Goal: Task Accomplishment & Management: Use online tool/utility

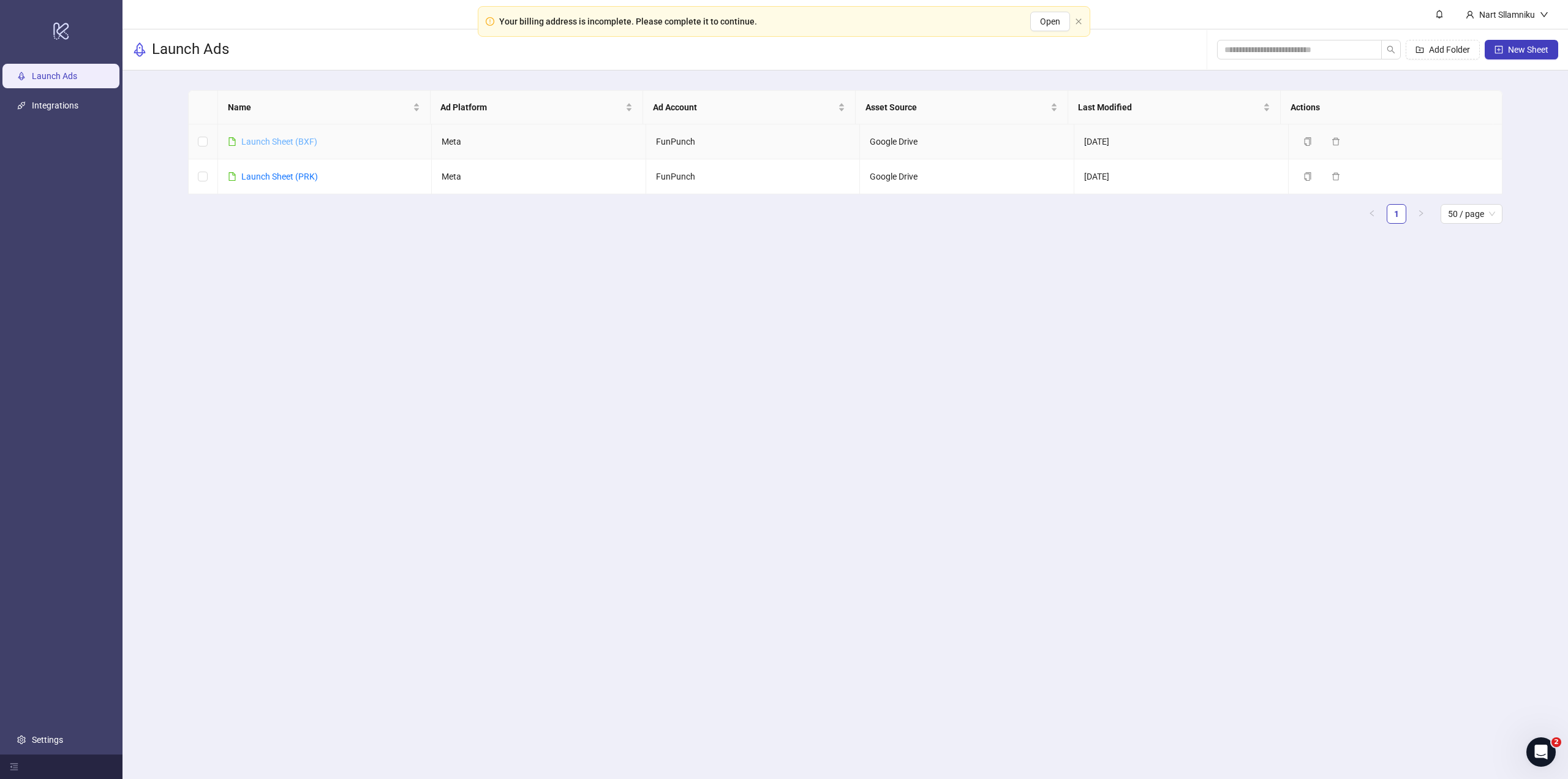
click at [301, 146] on link "Launch Sheet (BXF)" at bounding box center [279, 142] width 76 height 10
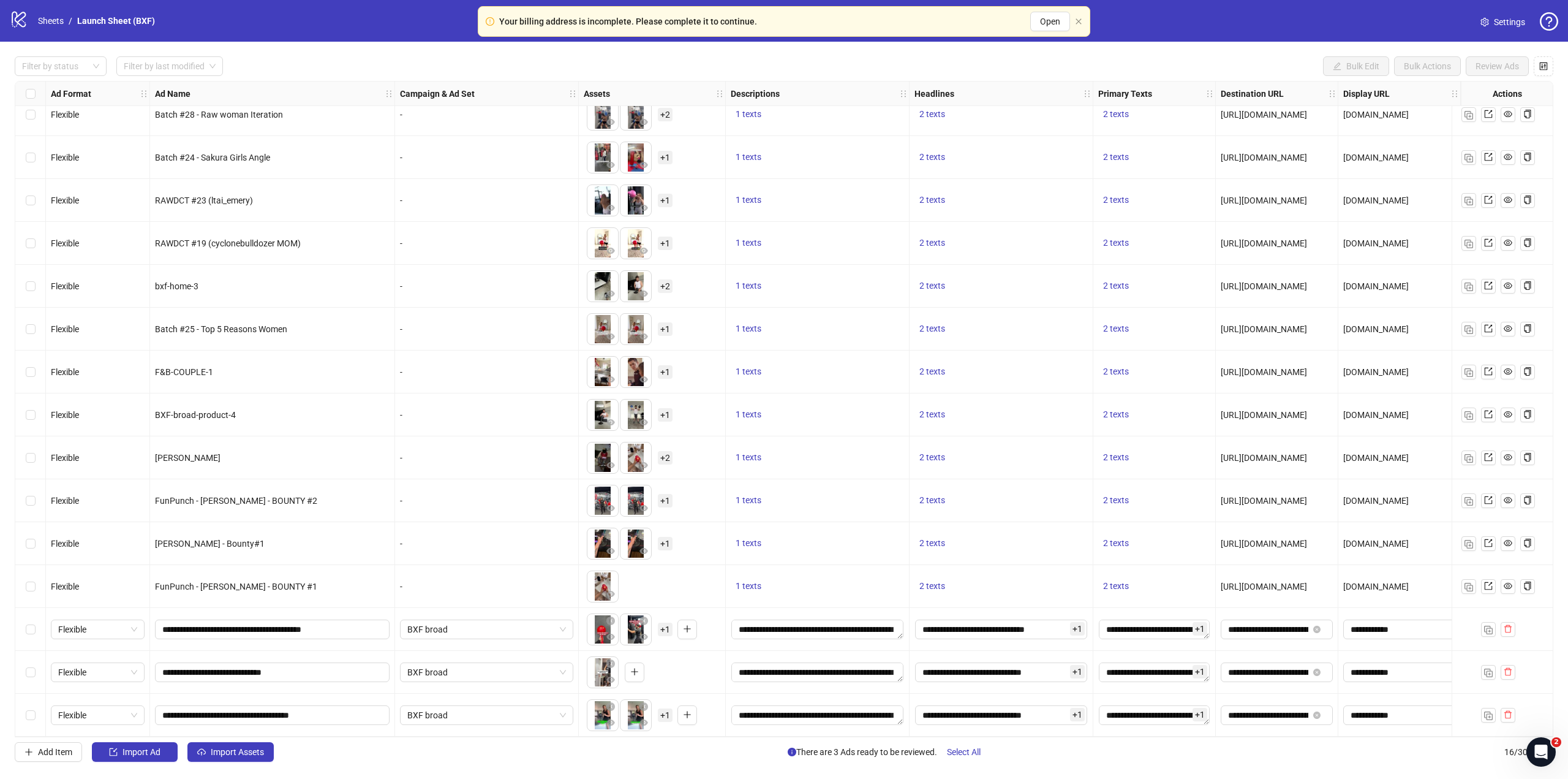
scroll to position [60, 0]
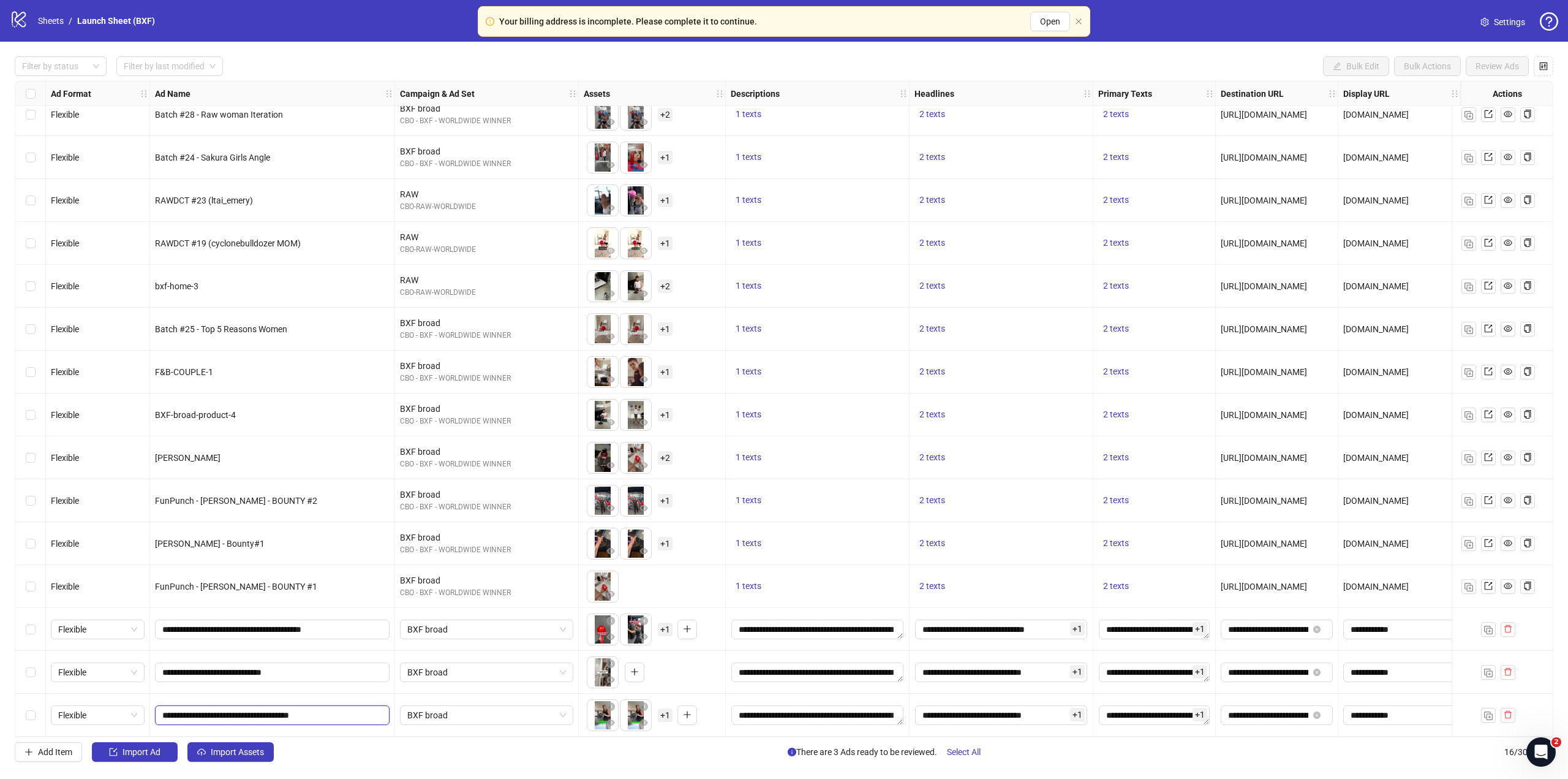
click at [294, 709] on input "**********" at bounding box center [271, 715] width 218 height 14
paste input "text"
type input "**********"
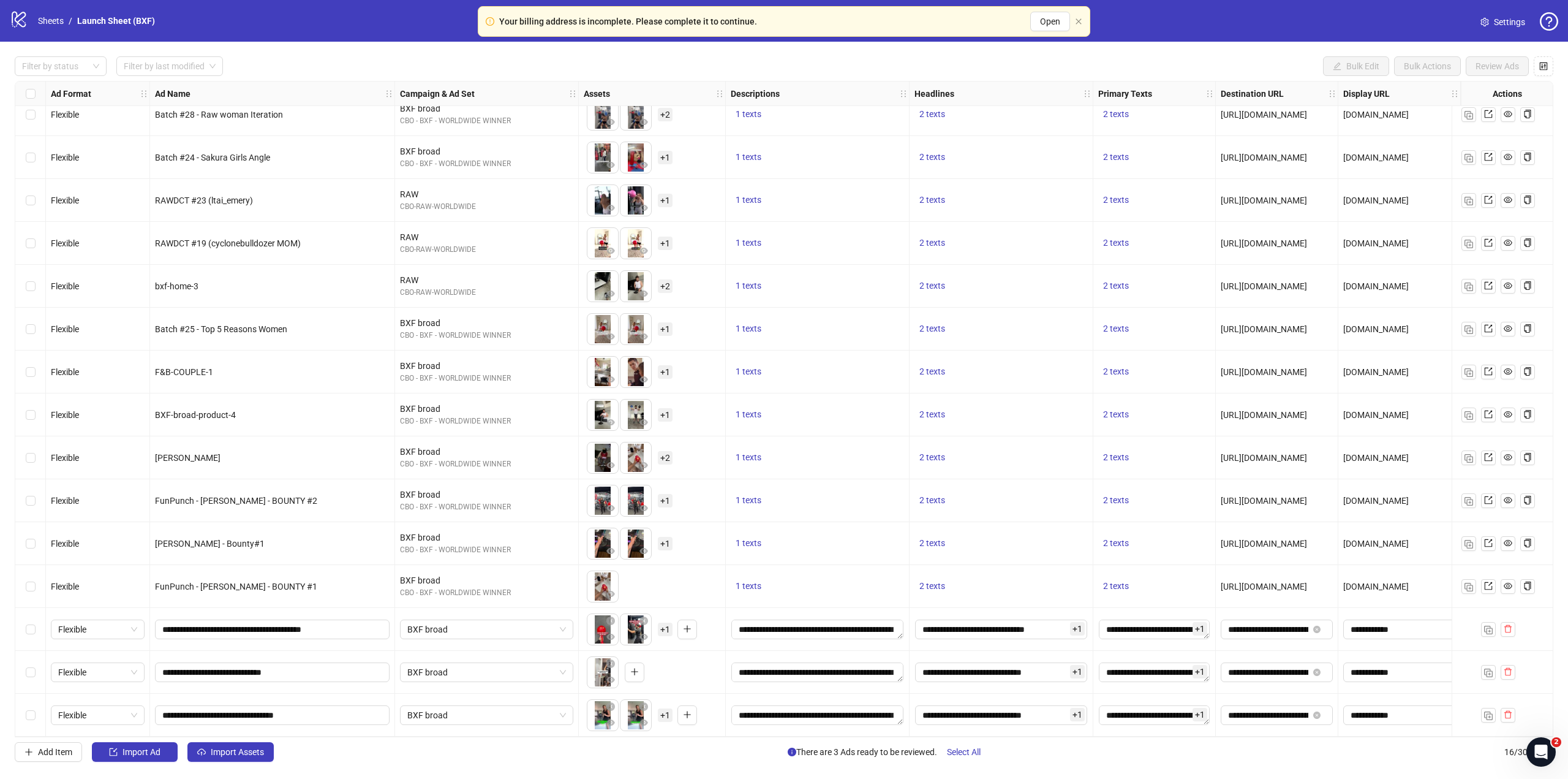
click at [360, 696] on div "**********" at bounding box center [272, 715] width 245 height 43
click at [608, 720] on icon "eye" at bounding box center [611, 722] width 9 height 9
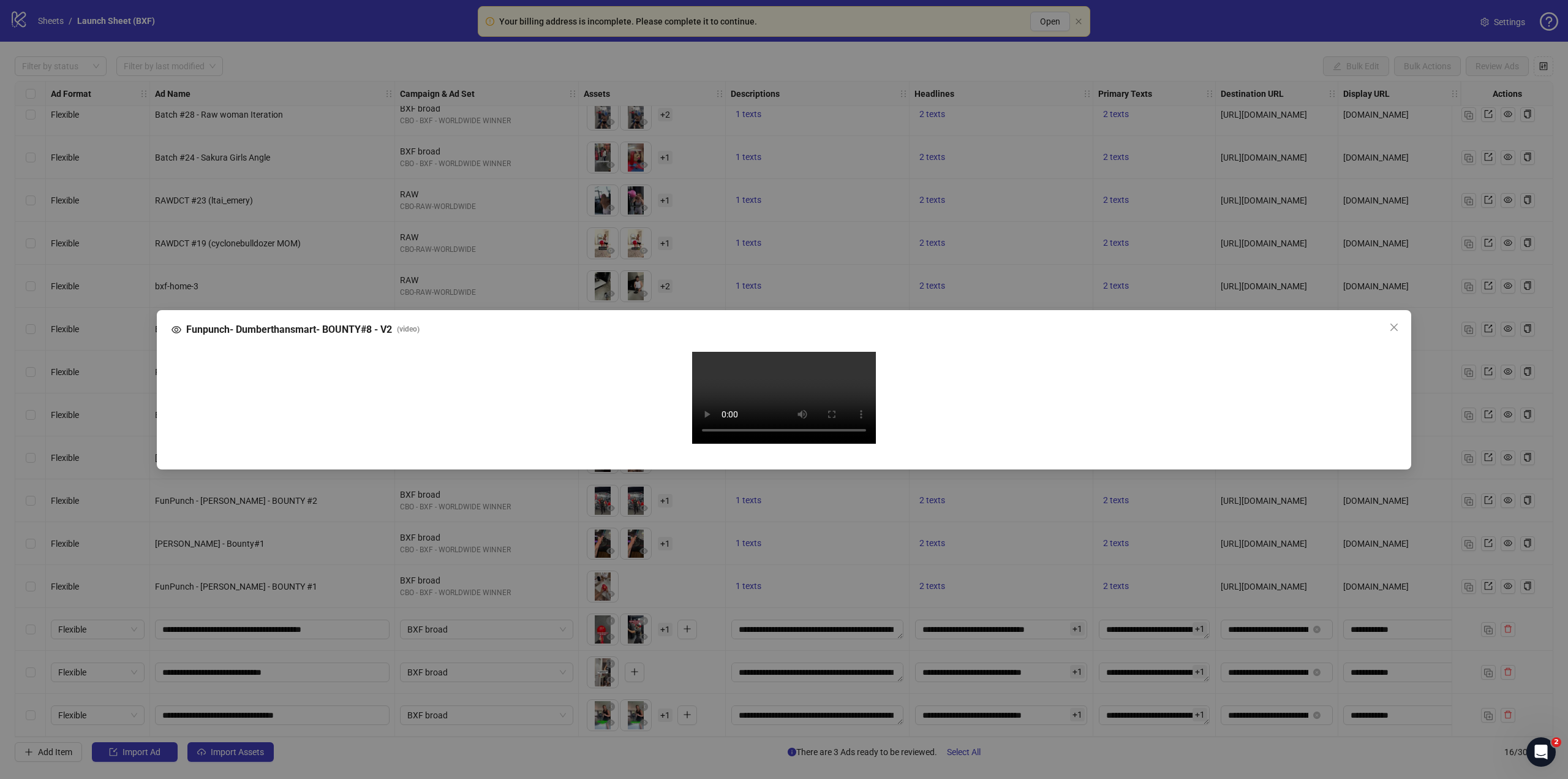
click at [1443, 412] on div "Funpunch- Dumberthansmart- BOUNTY#8 - V2 ( video ) Your browser does not suppor…" at bounding box center [784, 389] width 1568 height 779
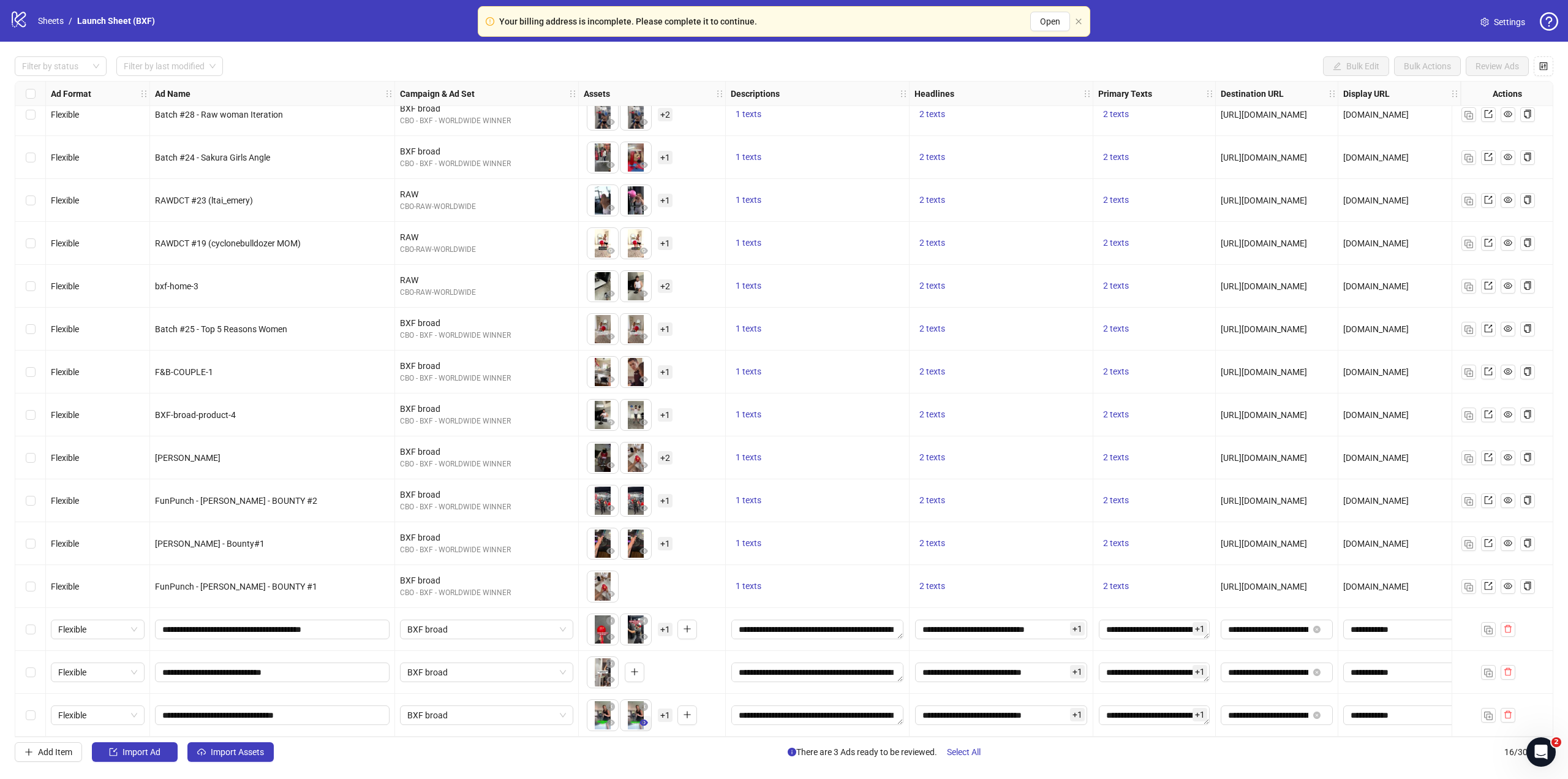
click at [642, 719] on icon "eye" at bounding box center [644, 722] width 9 height 6
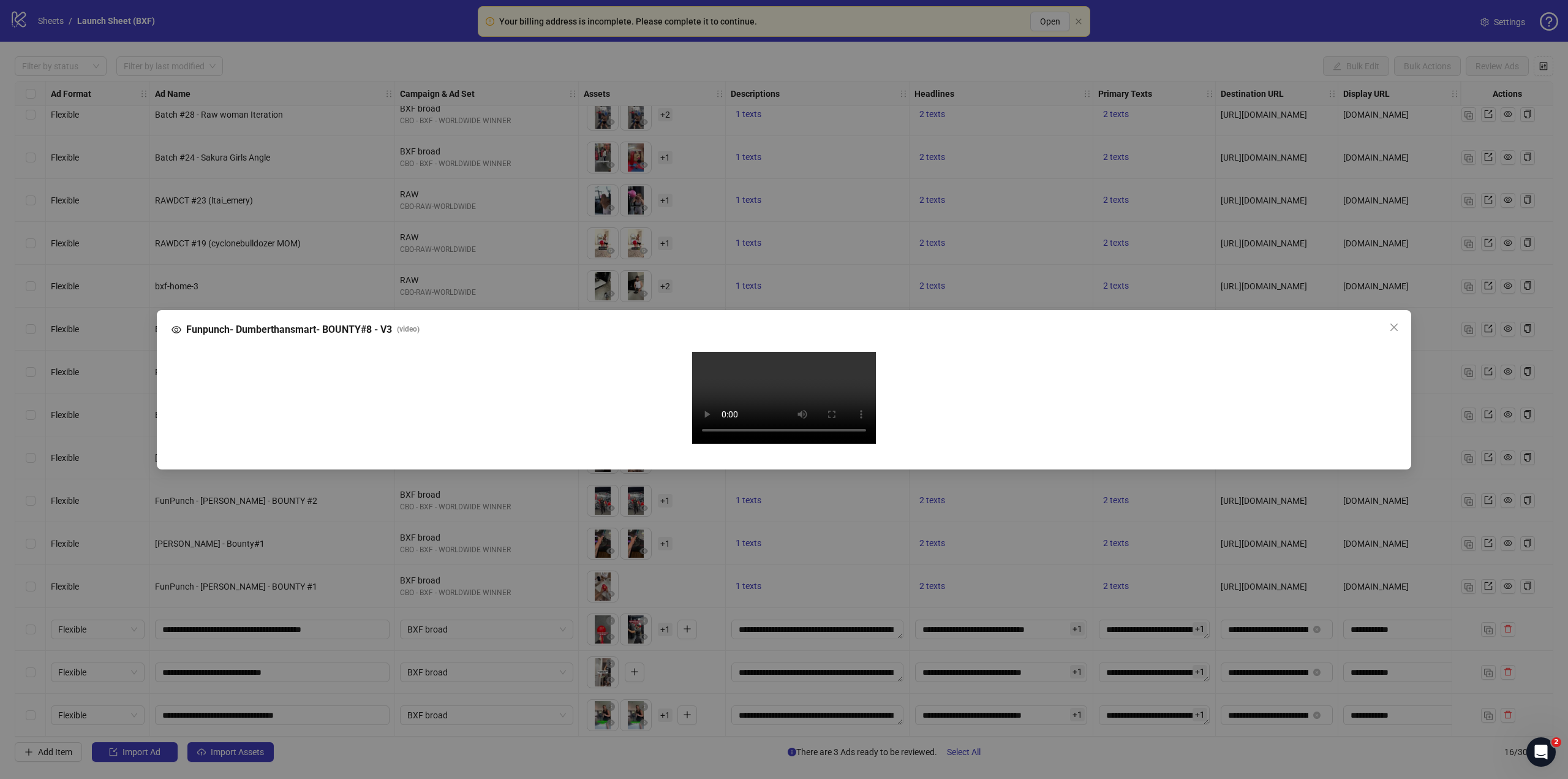
click at [782, 443] on video "Your browser does not support the video tag." at bounding box center [784, 397] width 184 height 92
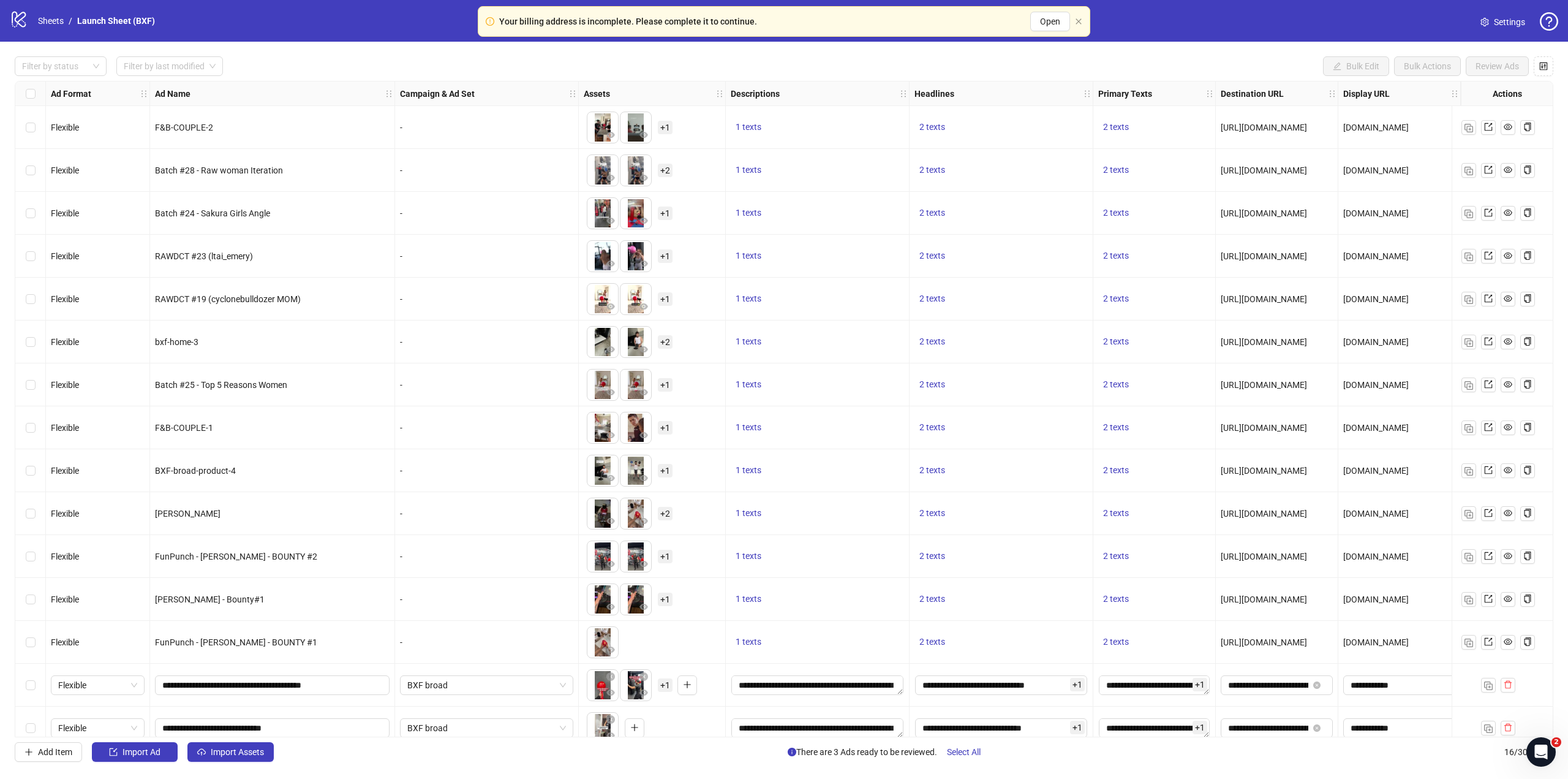
scroll to position [60, 0]
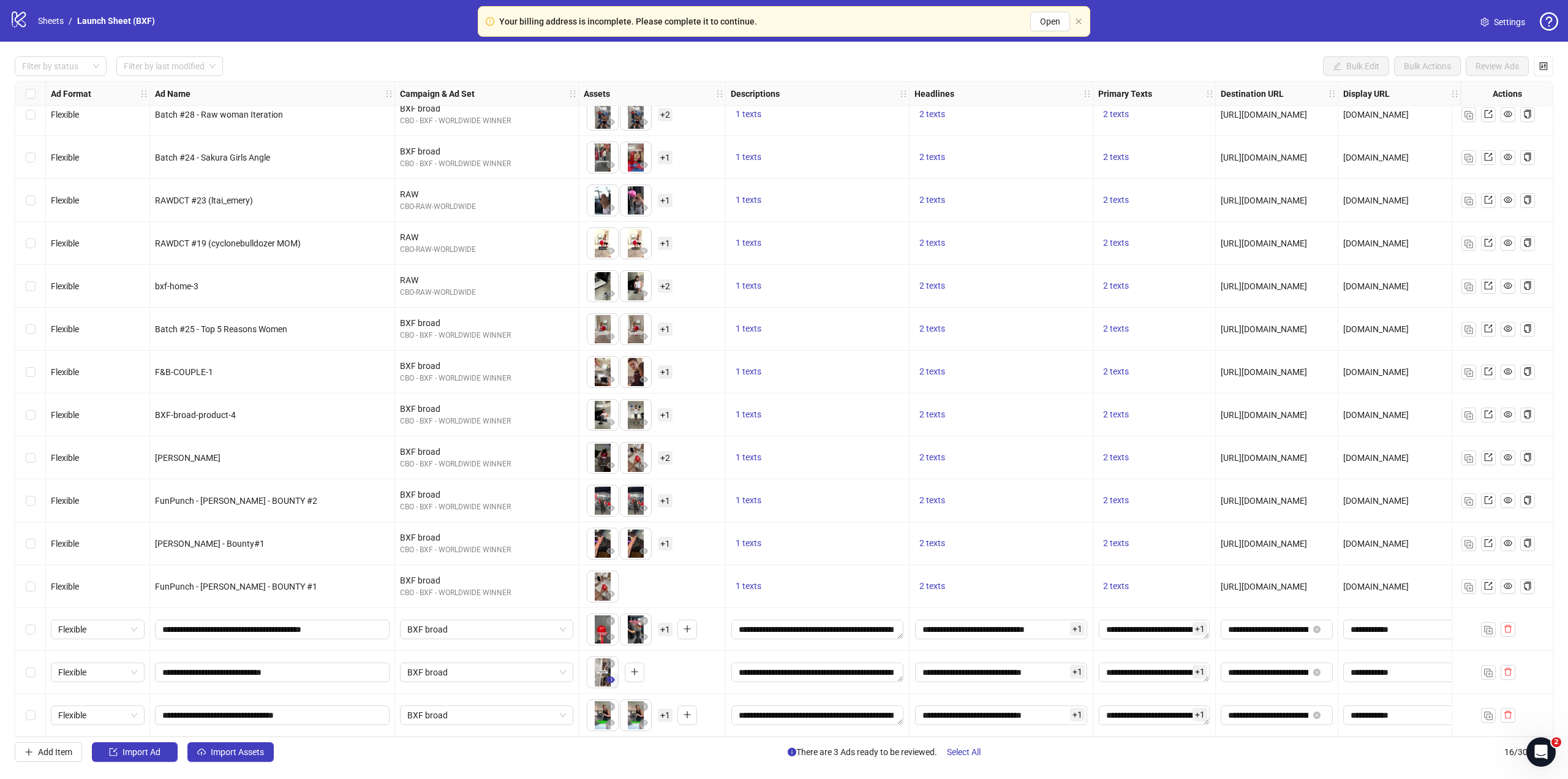
click at [612, 677] on icon "eye" at bounding box center [611, 680] width 9 height 6
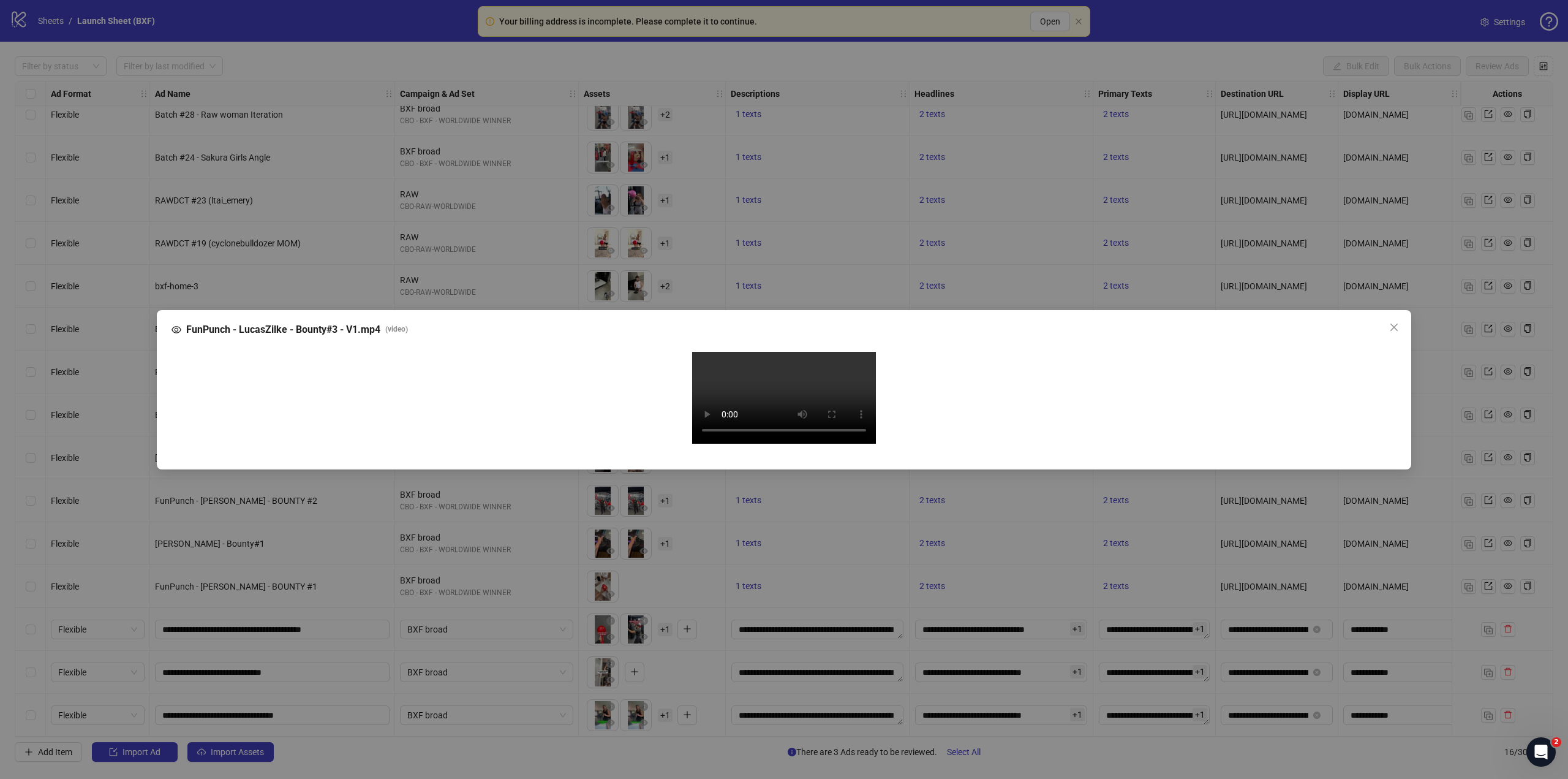
click at [792, 387] on video "Your browser does not support the video tag." at bounding box center [784, 397] width 184 height 92
click at [648, 470] on div "FunPunch - LucasZilke - Bounty#3 - V1.mp4 ( video ) Your browser does not suppo…" at bounding box center [784, 389] width 1254 height 159
click at [661, 705] on div "FunPunch - LucasZilke - Bounty#3 - V1.mp4 ( video ) Your browser does not suppo…" at bounding box center [784, 389] width 1568 height 779
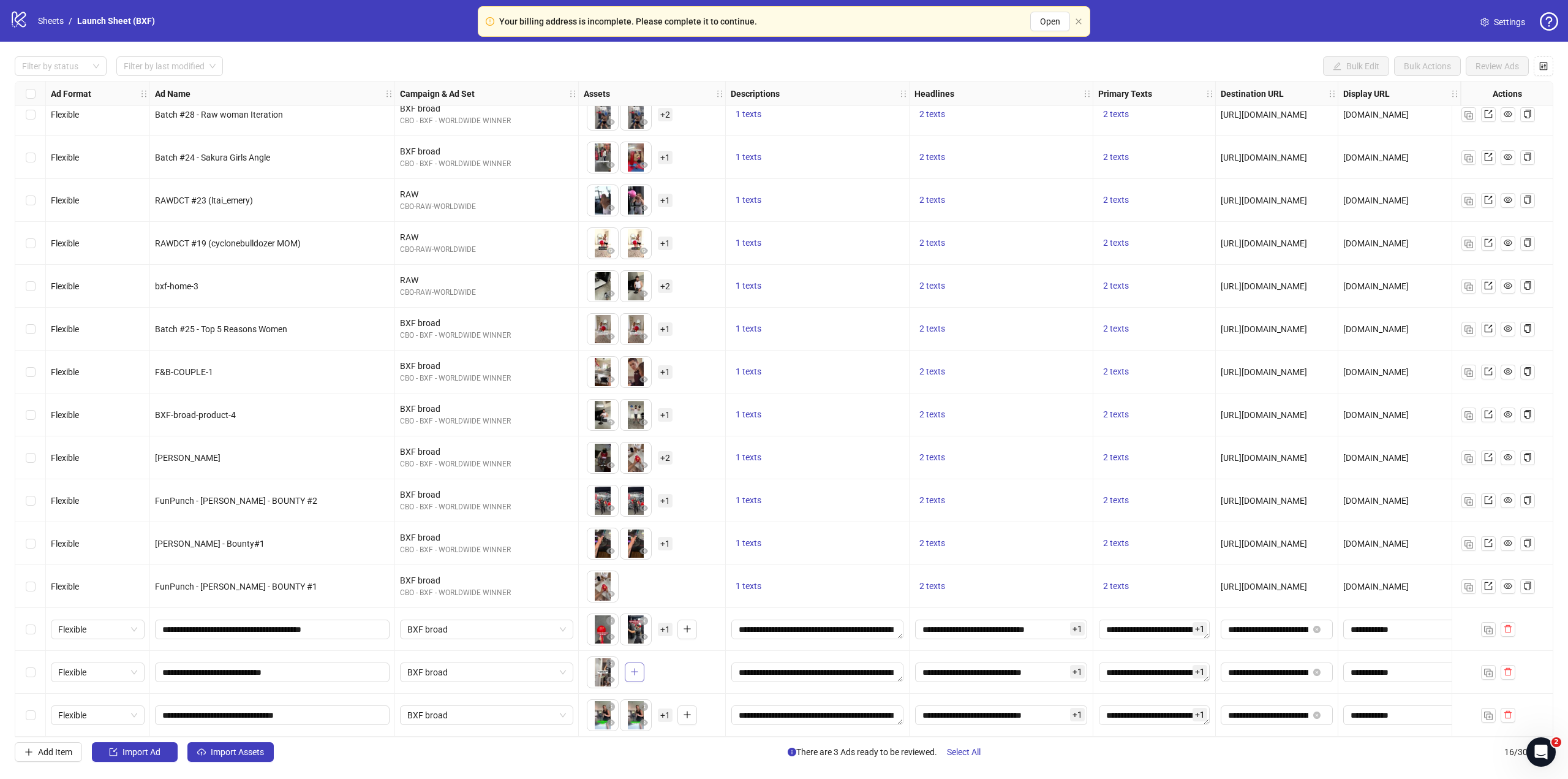
click at [637, 667] on icon "plus" at bounding box center [635, 672] width 9 height 9
click at [668, 672] on span "+ 2" at bounding box center [665, 672] width 15 height 14
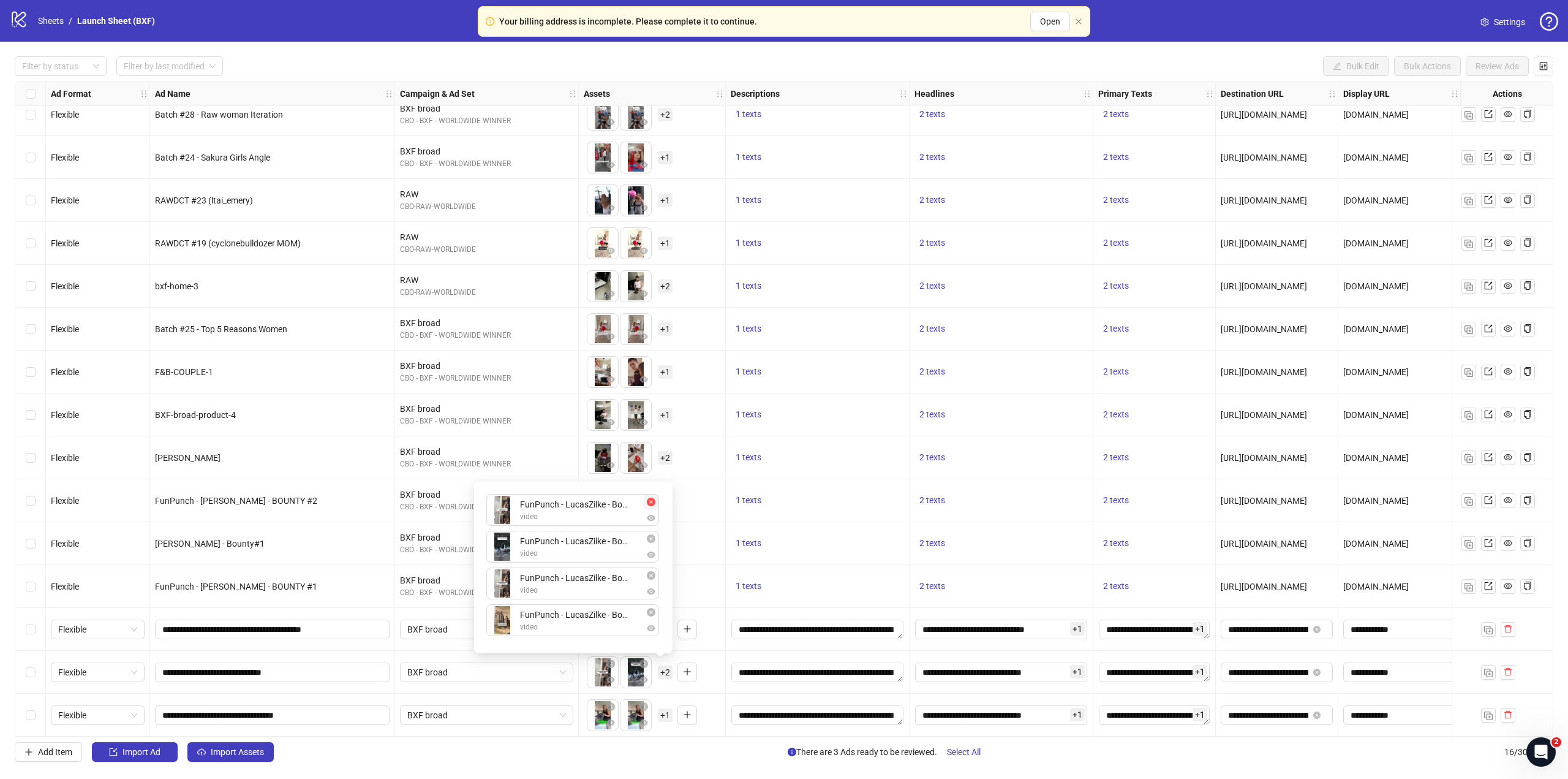
click at [650, 506] on span "button" at bounding box center [651, 502] width 9 height 10
click at [386, 652] on div "**********" at bounding box center [272, 672] width 245 height 43
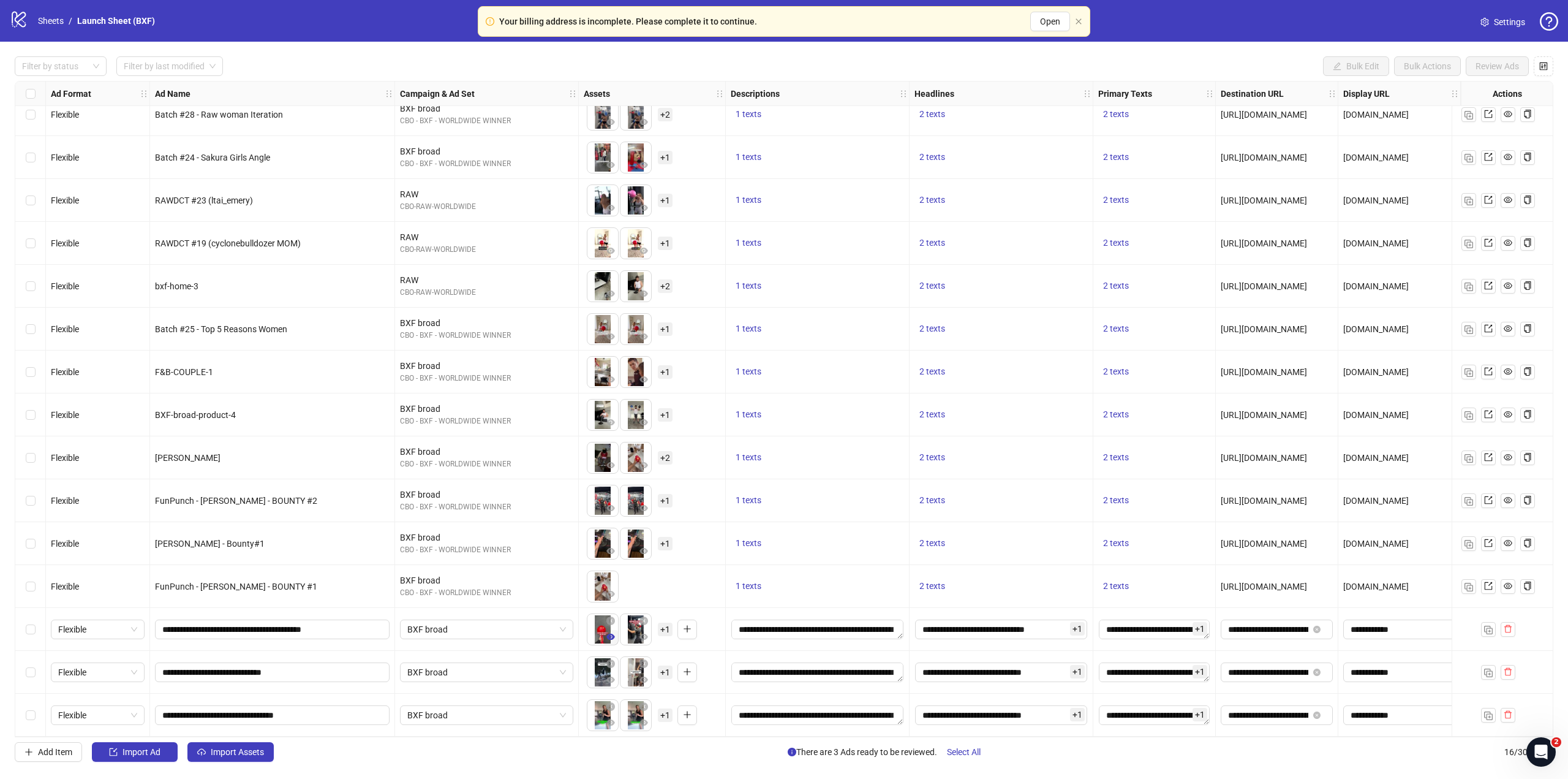
click at [610, 632] on icon "eye" at bounding box center [611, 637] width 9 height 9
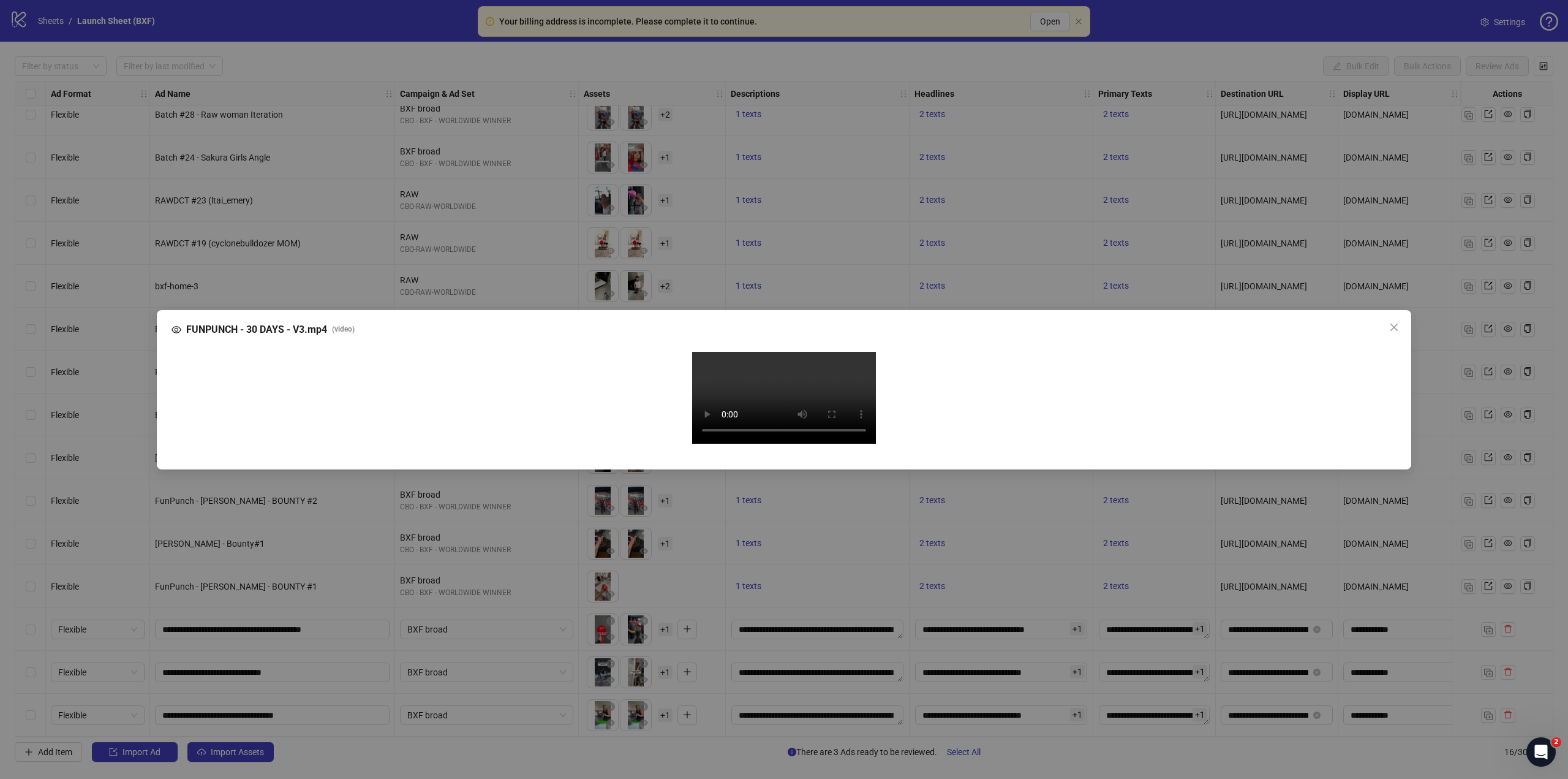
click at [772, 423] on video "Your browser does not support the video tag." at bounding box center [784, 397] width 184 height 92
click at [717, 776] on div "FUNPUNCH - 30 DAYS - V3.mp4 ( video ) Your browser does not support the video t…" at bounding box center [784, 389] width 1568 height 779
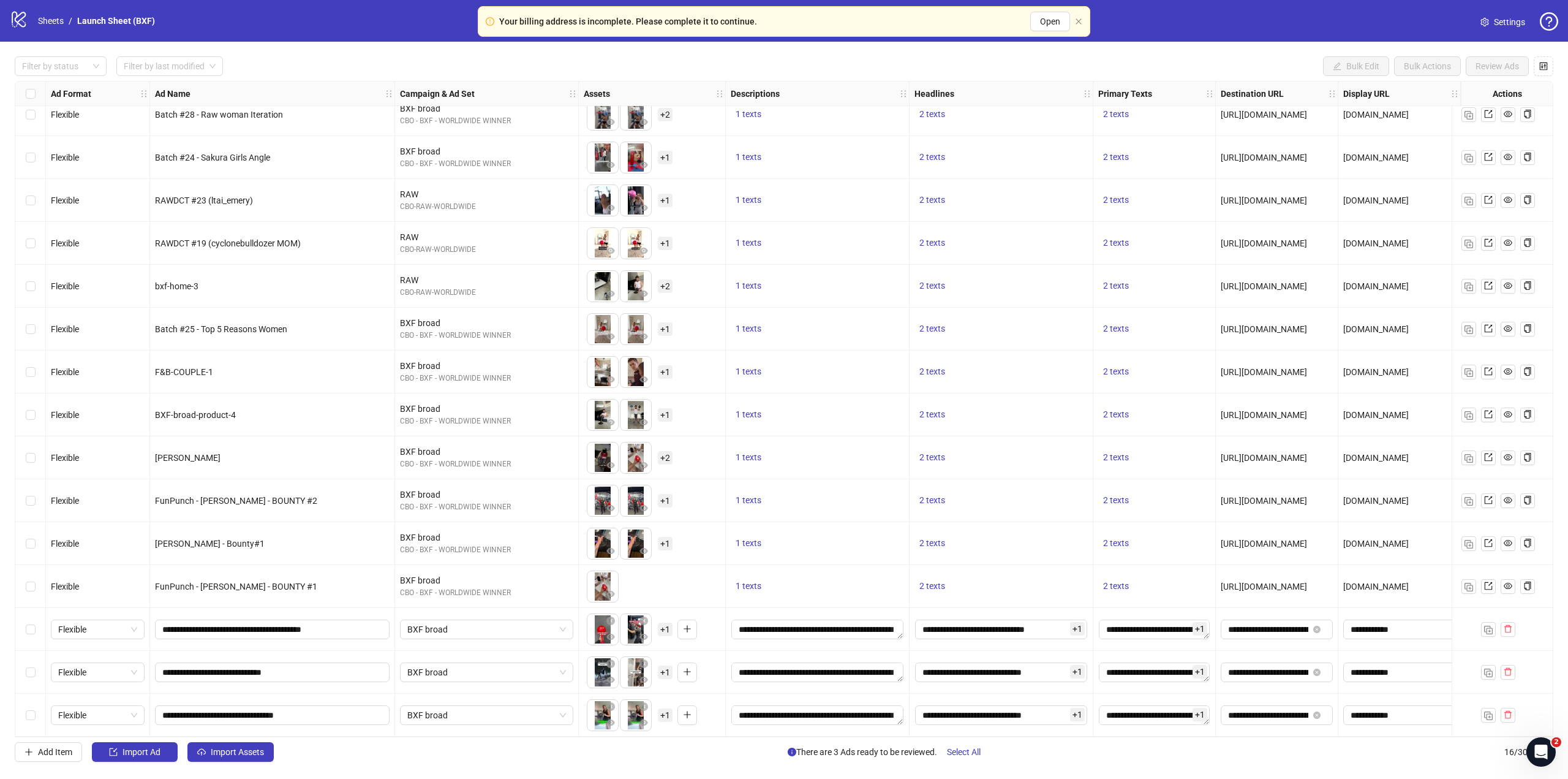
click at [666, 629] on span "+ 1" at bounding box center [665, 629] width 15 height 14
click at [643, 636] on icon "eye" at bounding box center [644, 637] width 9 height 9
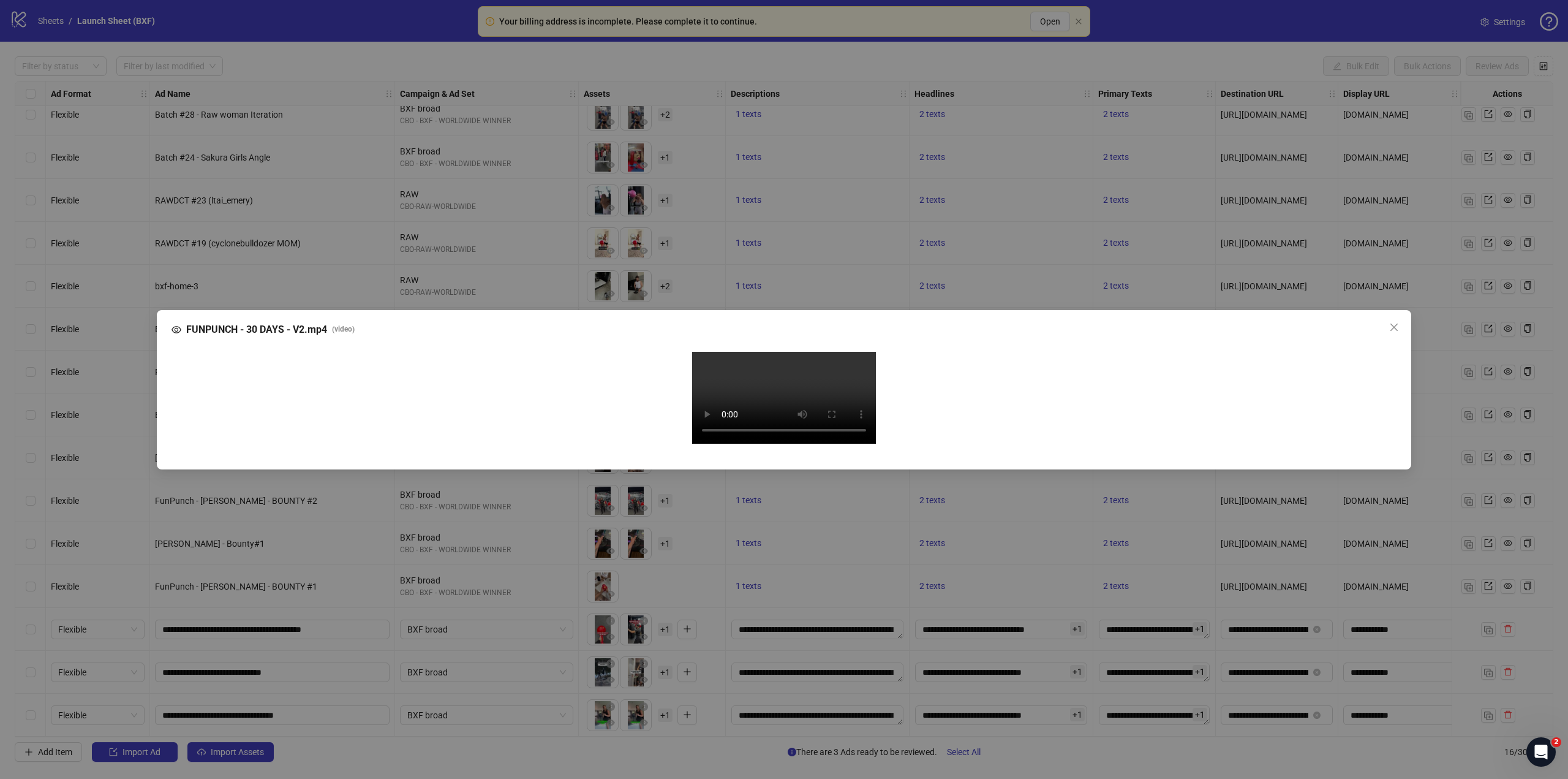
click at [661, 574] on div "FUNPUNCH - 30 DAYS - V2.mp4 ( video ) Your browser does not support the video t…" at bounding box center [784, 389] width 1568 height 779
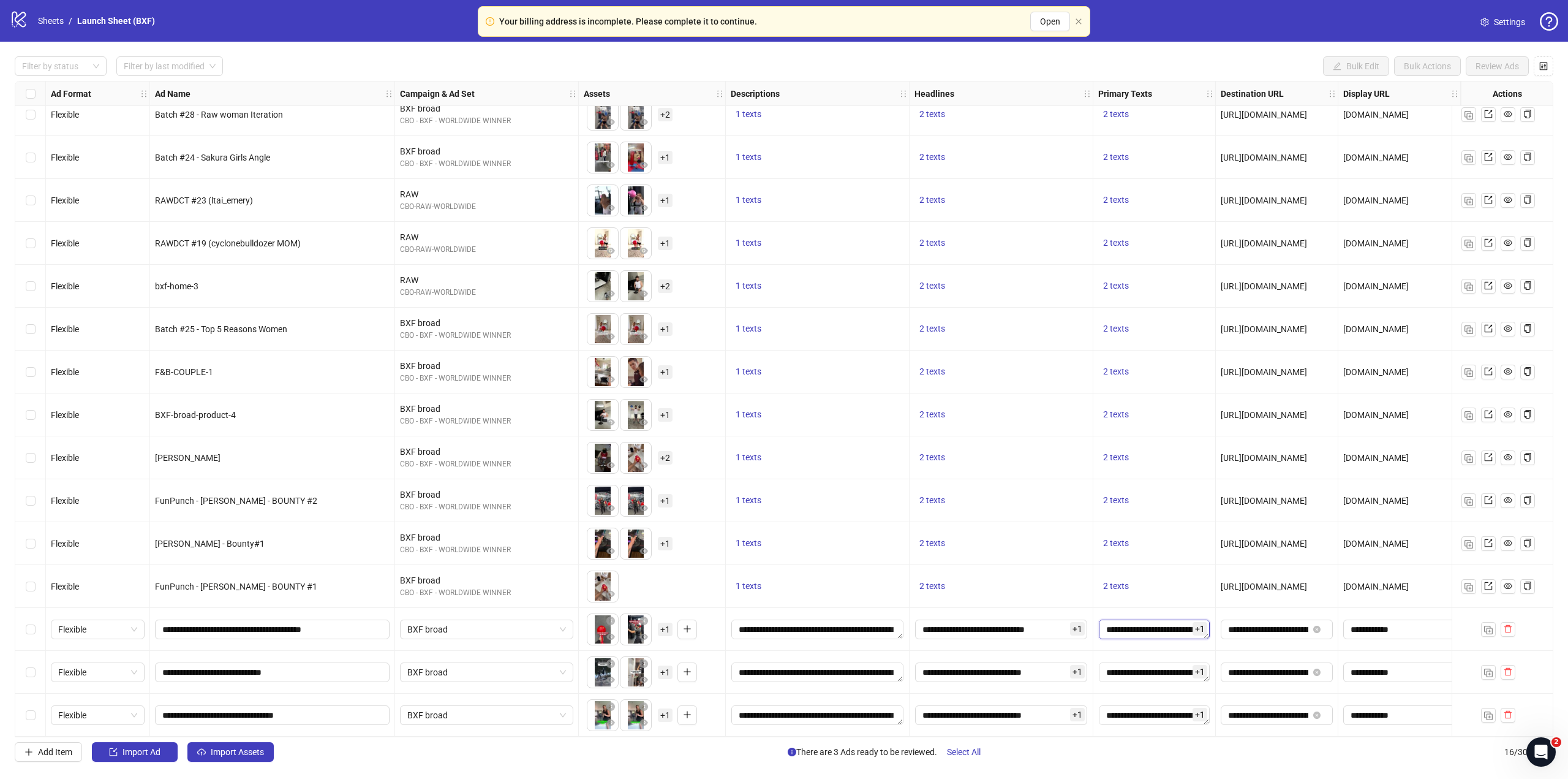
click at [1179, 630] on textarea "**********" at bounding box center [1155, 629] width 111 height 19
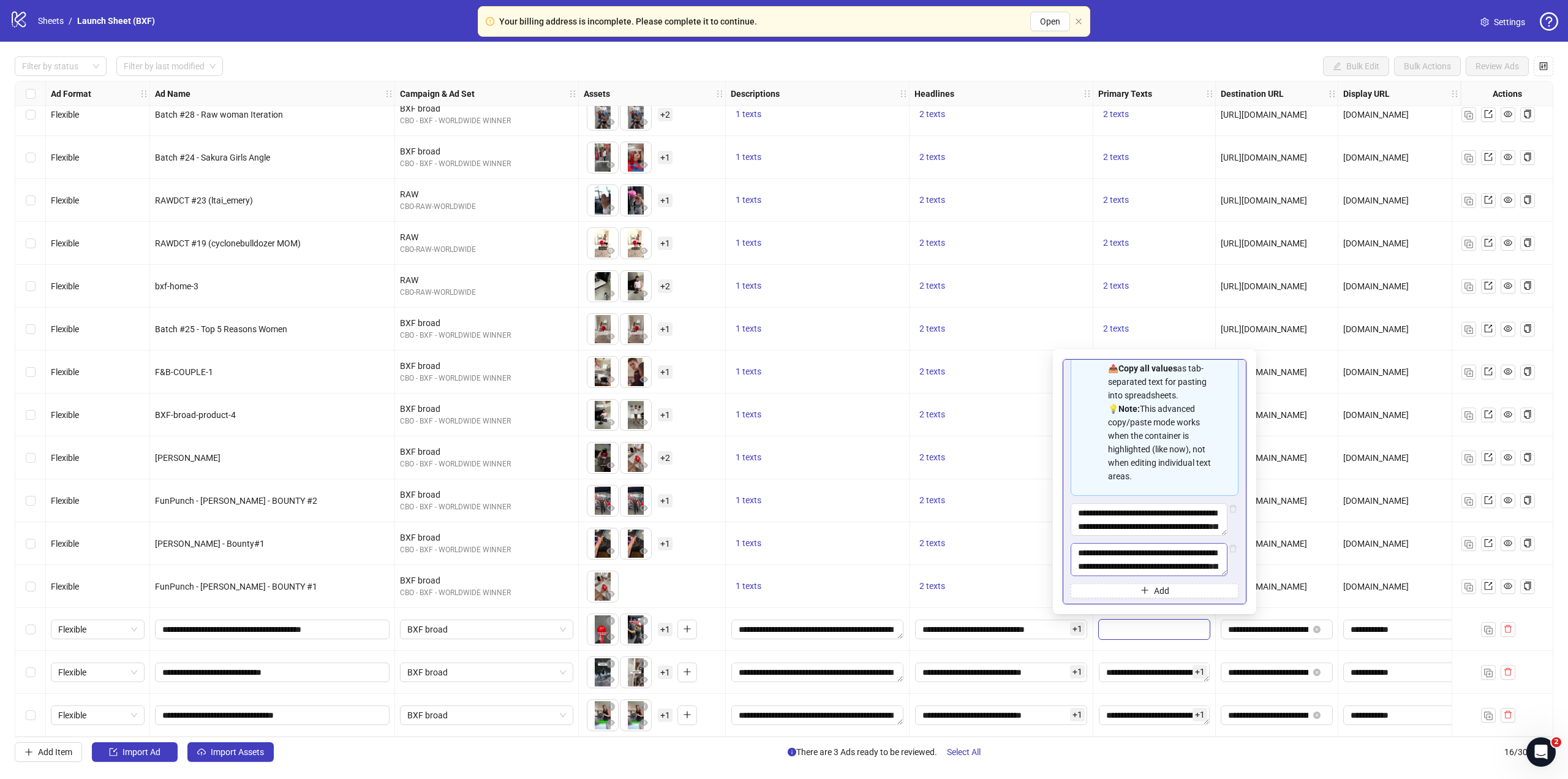
scroll to position [151, 0]
click at [1053, 643] on div "**********" at bounding box center [1001, 629] width 184 height 43
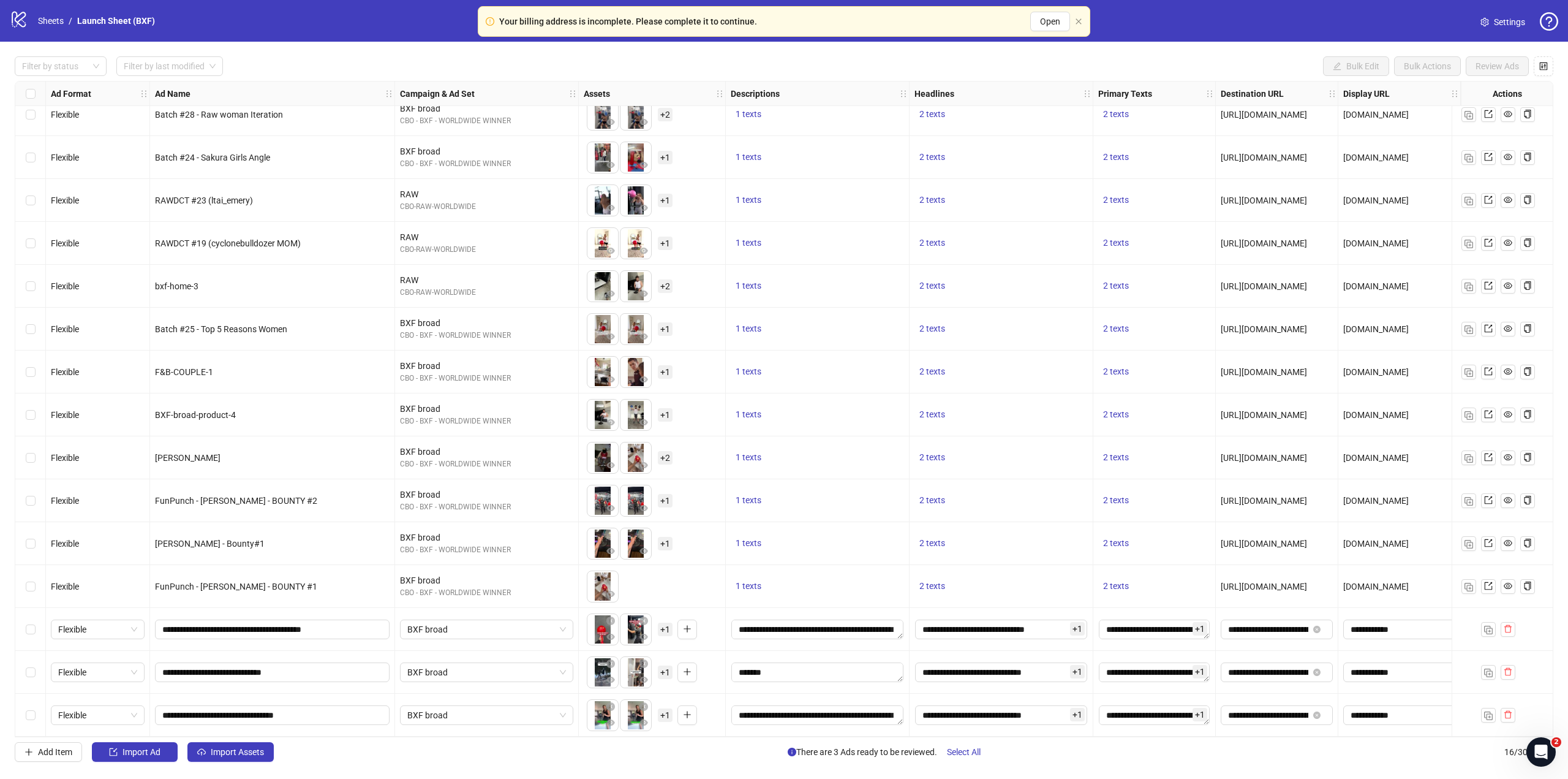
scroll to position [41, 0]
click at [811, 667] on textarea "**********" at bounding box center [817, 672] width 172 height 19
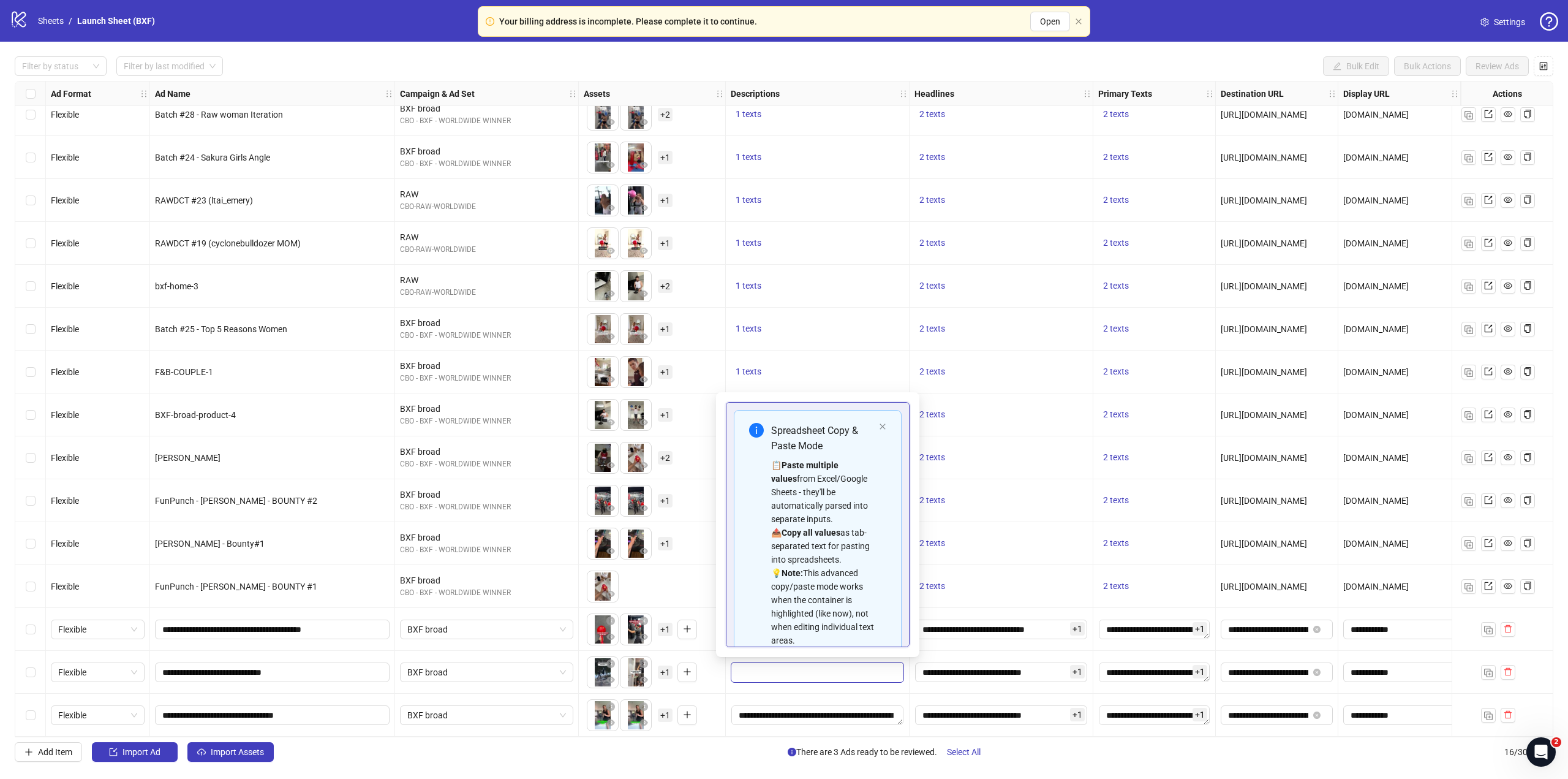
scroll to position [110, 0]
click at [980, 742] on div "Filter by status Filter by last modified Bulk Edit Bulk Actions Review Ads Ad F…" at bounding box center [784, 409] width 1568 height 735
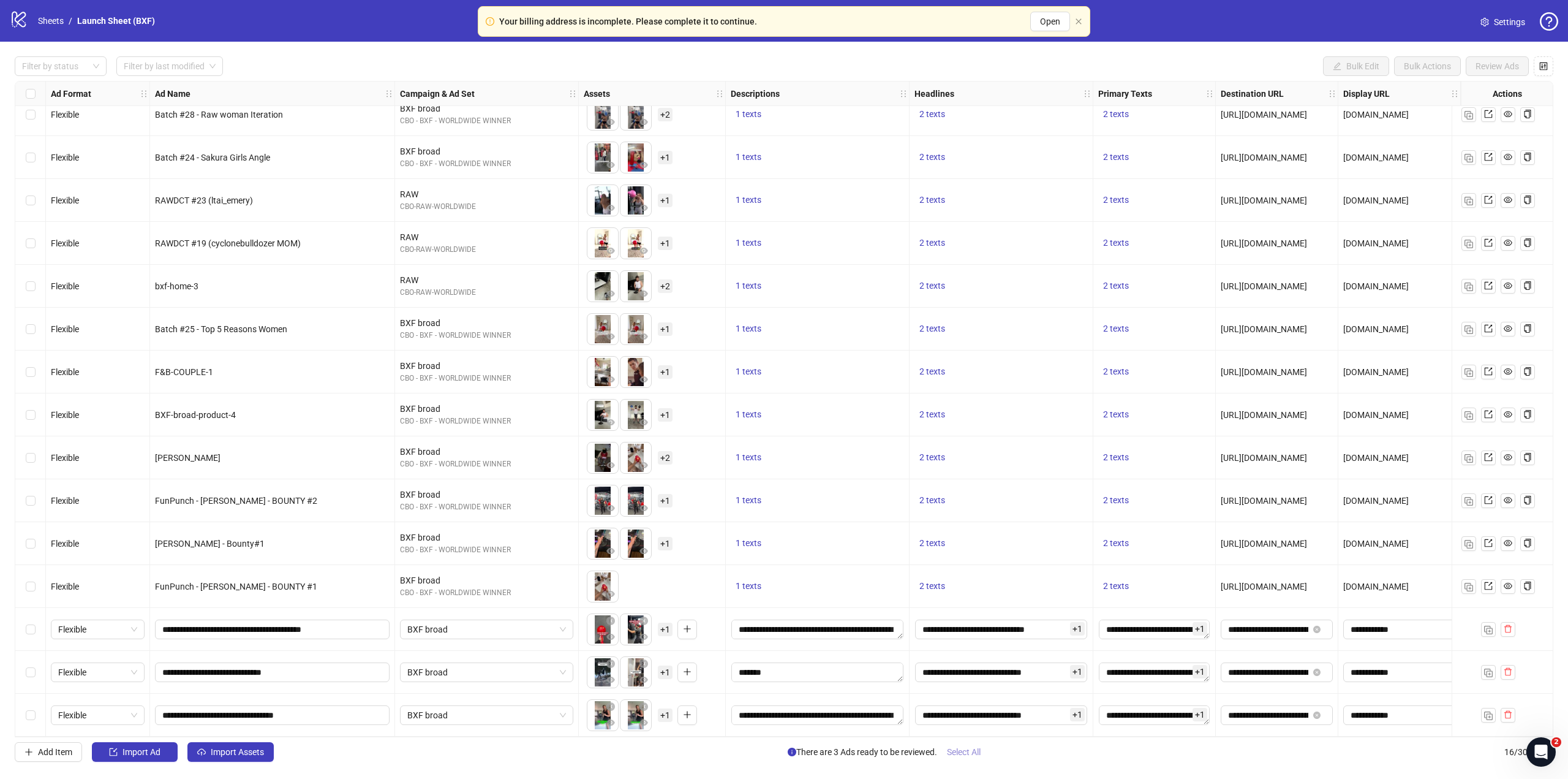
click at [961, 747] on span "Select All" at bounding box center [964, 752] width 34 height 10
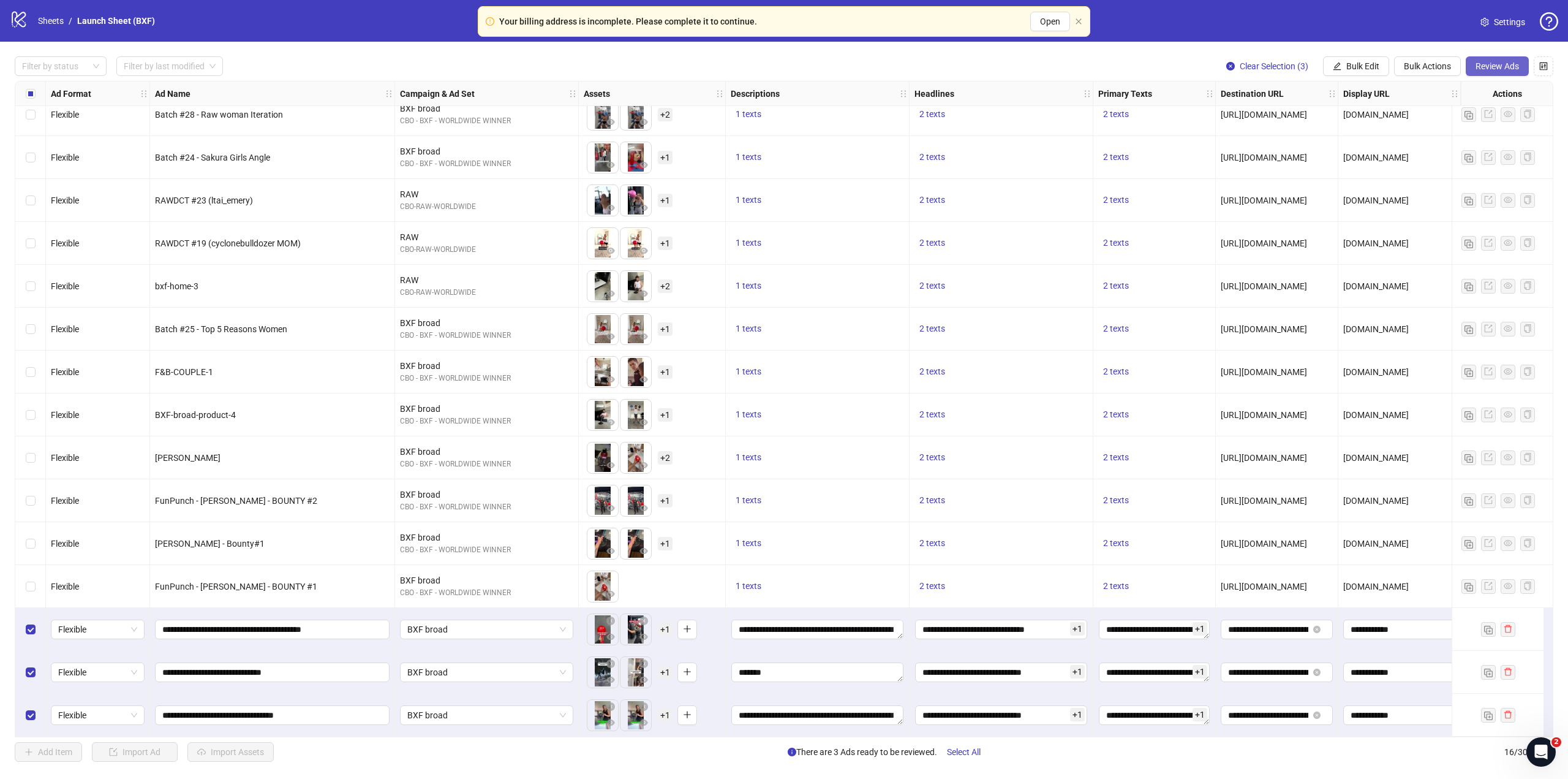
click at [1482, 64] on span "Review Ads" at bounding box center [1498, 66] width 44 height 10
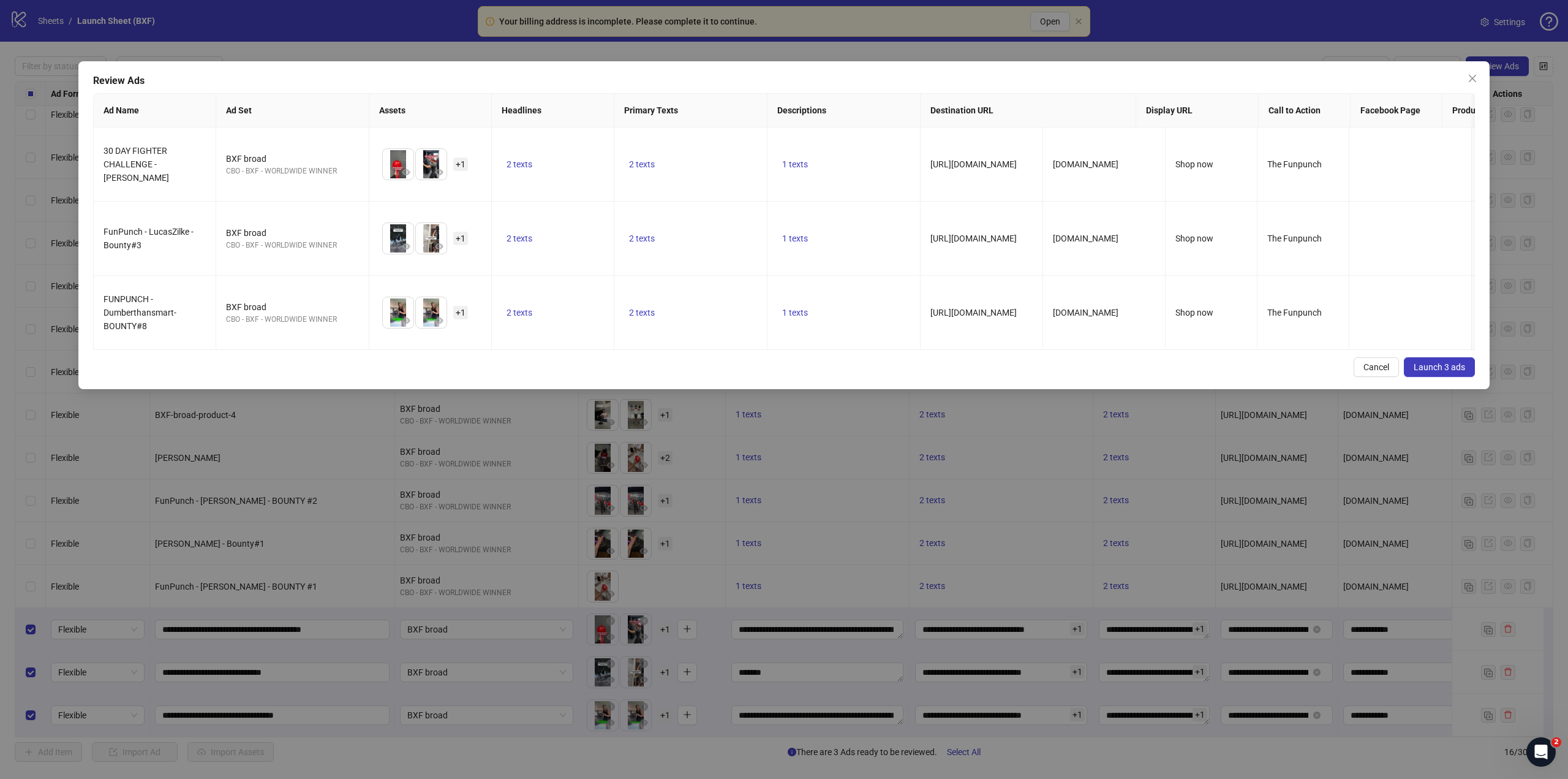
click at [481, 366] on div "Review Ads Ad Name Ad Set Assets Headlines Primary Texts Descriptions Destinati…" at bounding box center [784, 225] width 1412 height 328
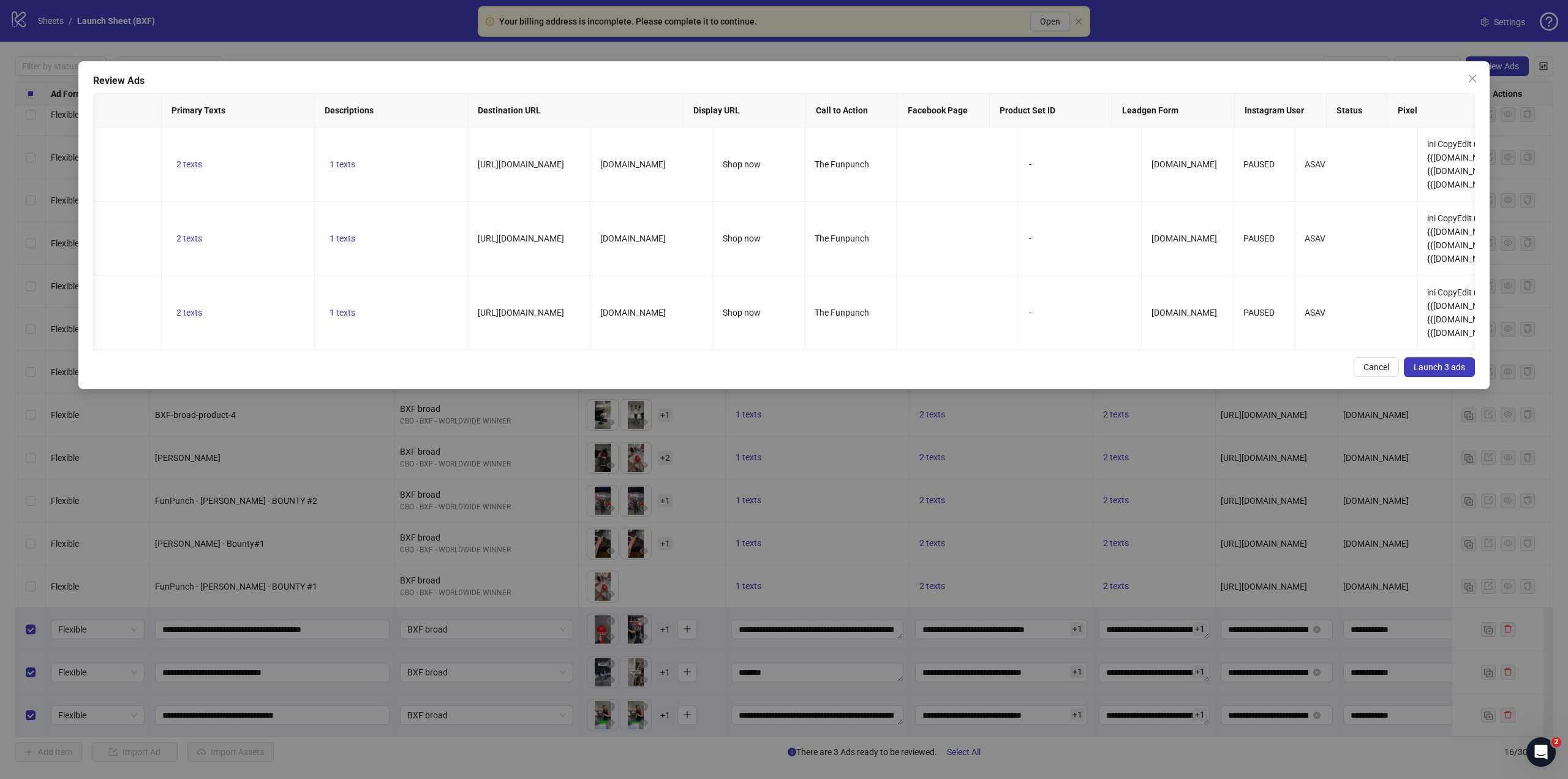
scroll to position [0, 463]
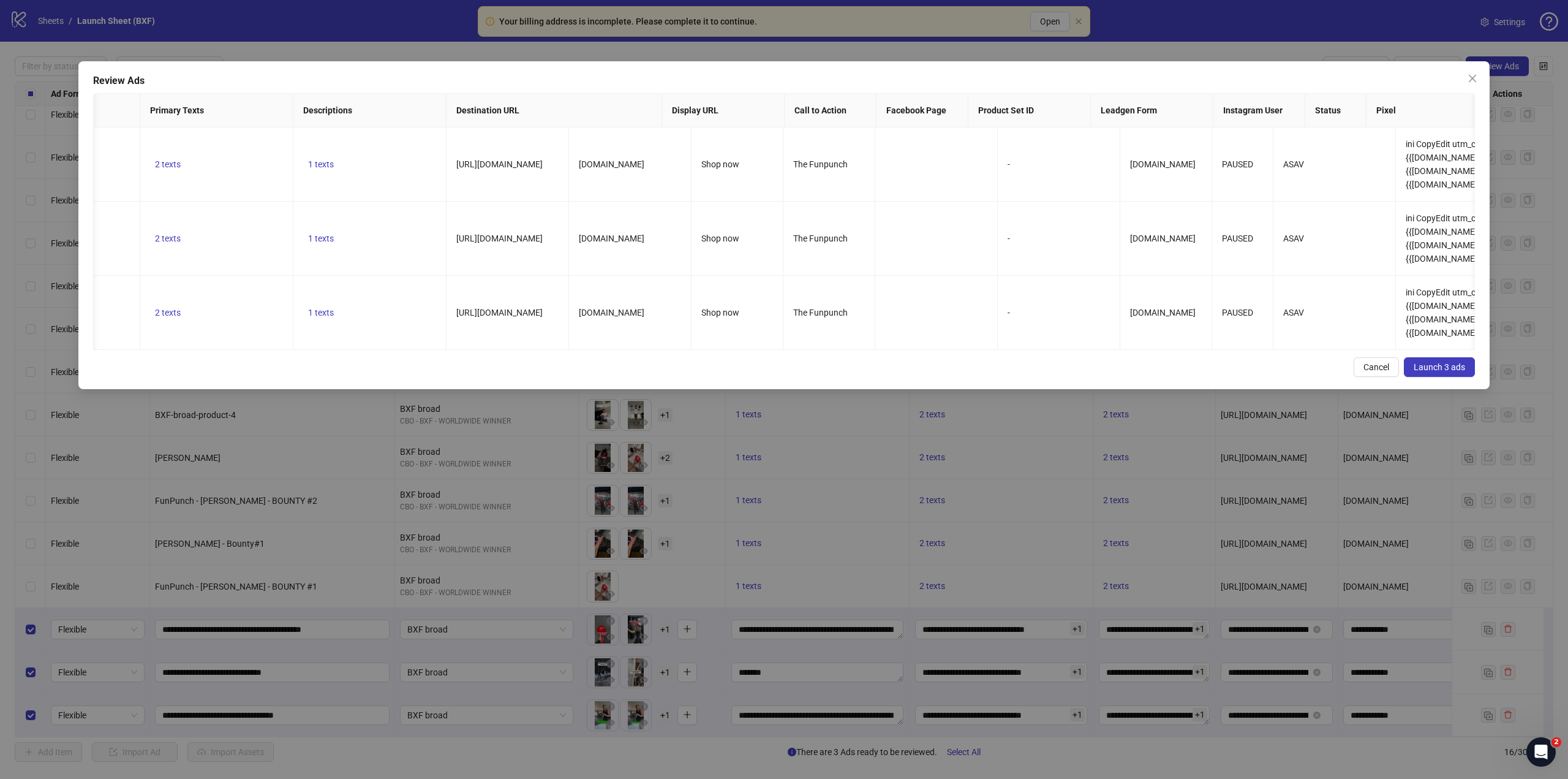
drag, startPoint x: 756, startPoint y: 363, endPoint x: 796, endPoint y: 367, distance: 40.2
click at [796, 367] on div "Review Ads Ad Name Ad Set Assets Headlines Primary Texts Descriptions Destinati…" at bounding box center [784, 225] width 1412 height 328
drag, startPoint x: 805, startPoint y: 367, endPoint x: 847, endPoint y: 369, distance: 42.0
click at [843, 369] on div "Cancel Launch 3 ads" at bounding box center [784, 367] width 1382 height 19
click at [879, 360] on div "Review Ads Ad Name Ad Set Assets Headlines Primary Texts Descriptions Destinati…" at bounding box center [784, 225] width 1412 height 328
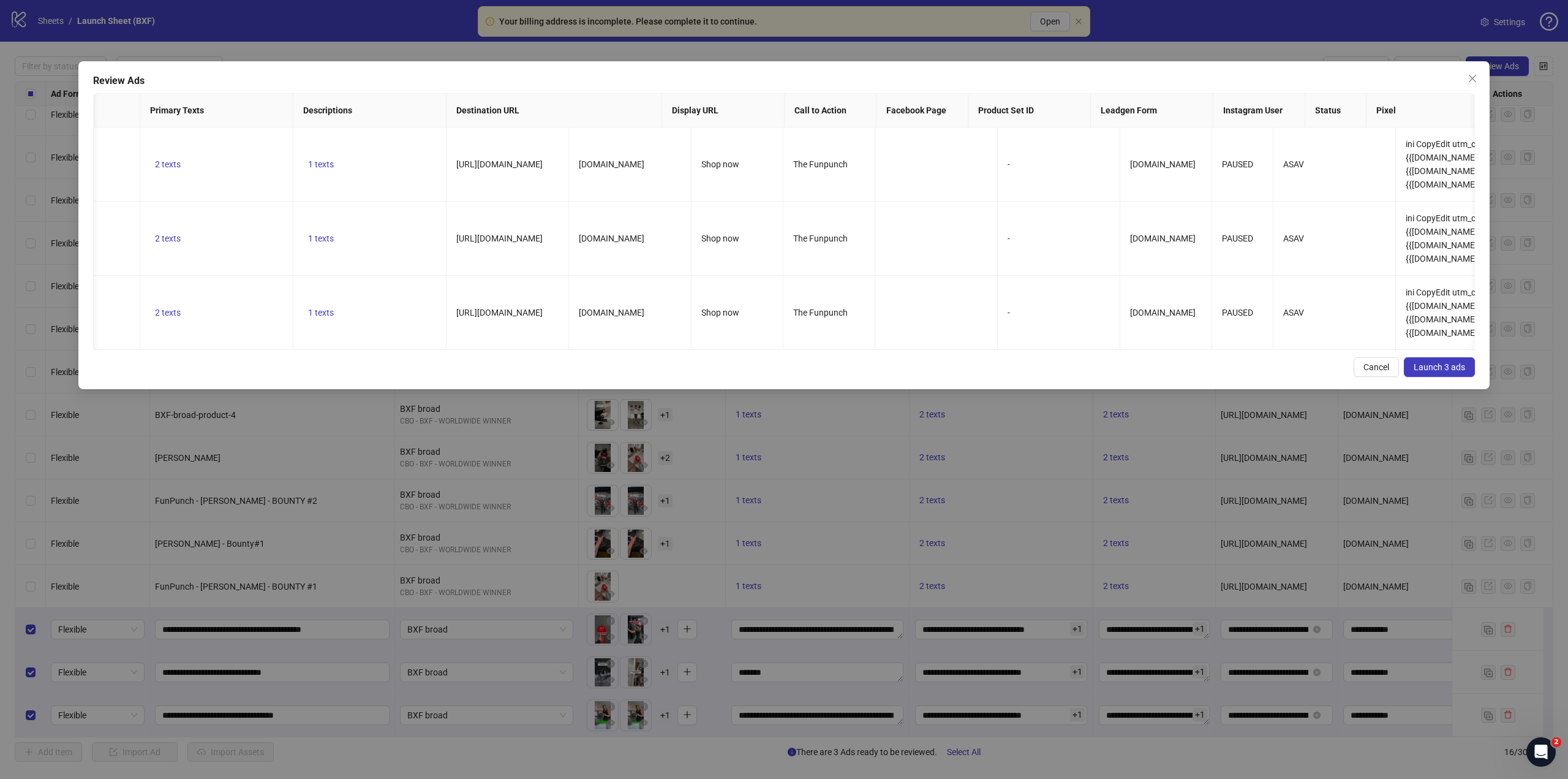
drag, startPoint x: 882, startPoint y: 360, endPoint x: 895, endPoint y: 360, distance: 13.0
click at [895, 360] on div "Review Ads Ad Name Ad Set Assets Headlines Primary Texts Descriptions Destinati…" at bounding box center [784, 225] width 1412 height 328
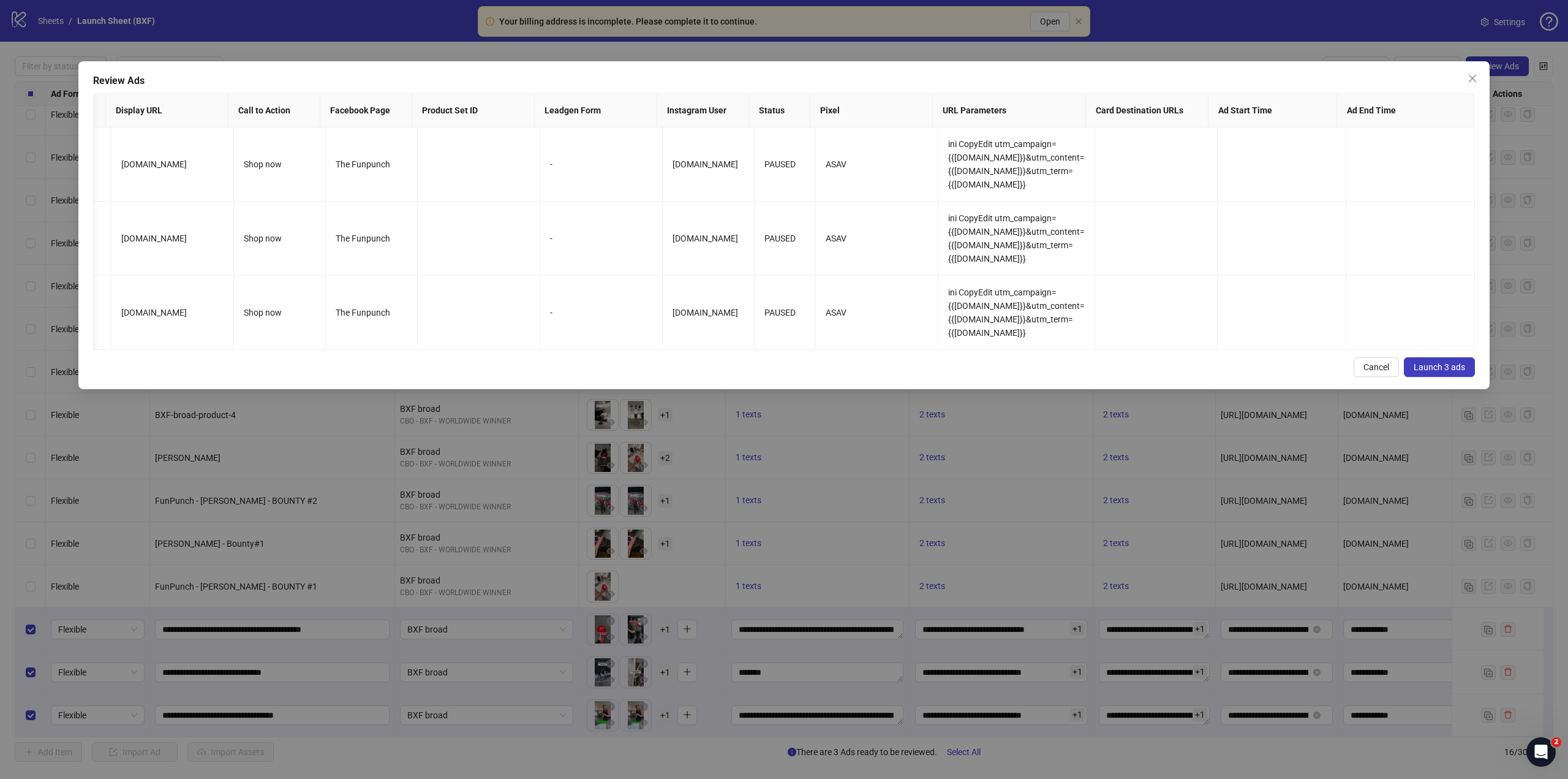
click at [1450, 377] on button "Launch 3 ads" at bounding box center [1440, 367] width 71 height 19
